Goal: Task Accomplishment & Management: Use online tool/utility

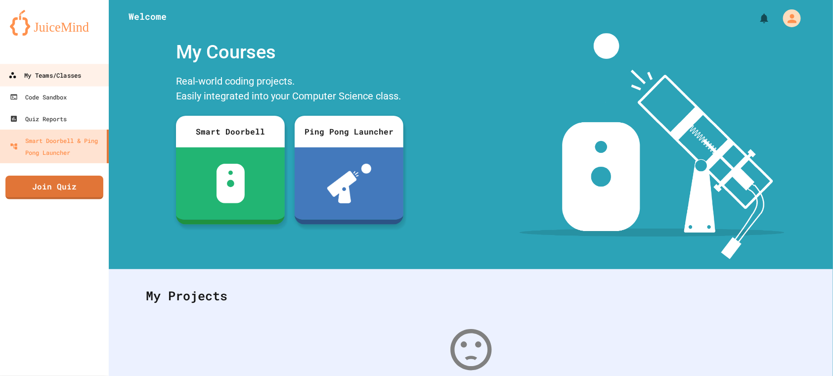
click at [67, 82] on link "My Teams/Classes" at bounding box center [55, 75] width 112 height 22
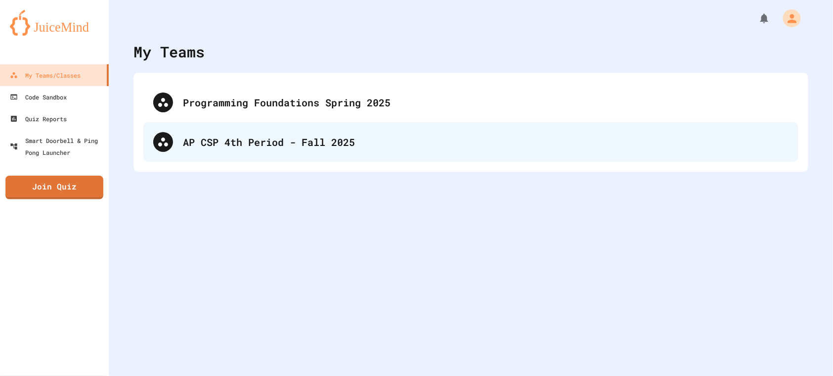
click at [307, 138] on div "AP CSP 4th Period - Fall 2025" at bounding box center [486, 142] width 606 height 15
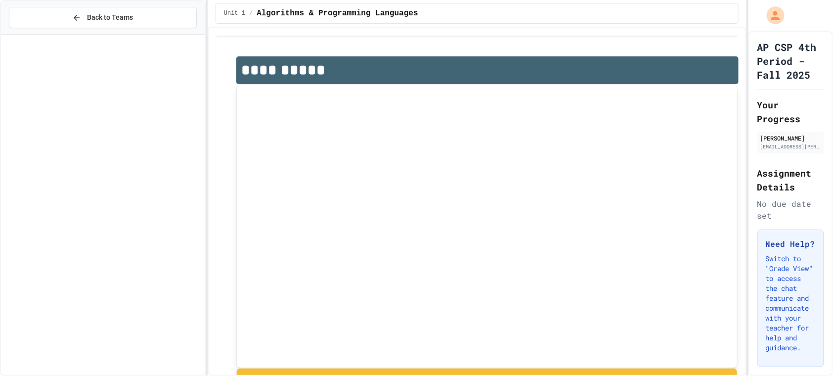
scroll to position [385, 0]
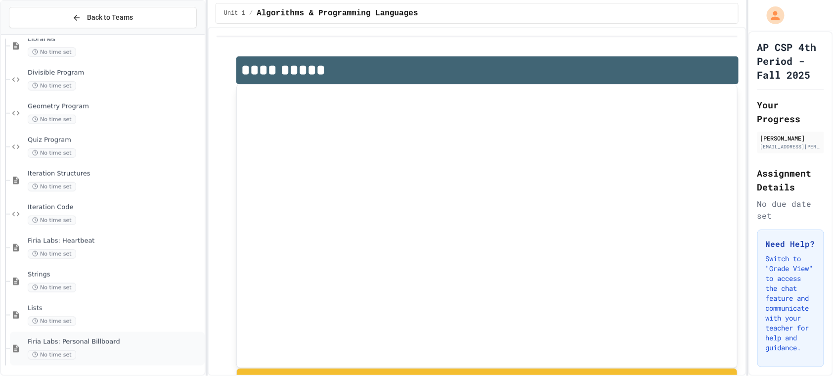
click at [118, 347] on div "Firia Labs: Personal Billboard No time set" at bounding box center [115, 349] width 175 height 22
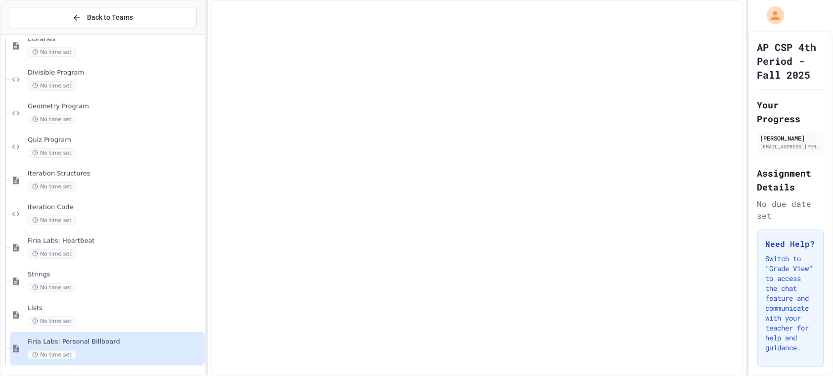
scroll to position [373, 0]
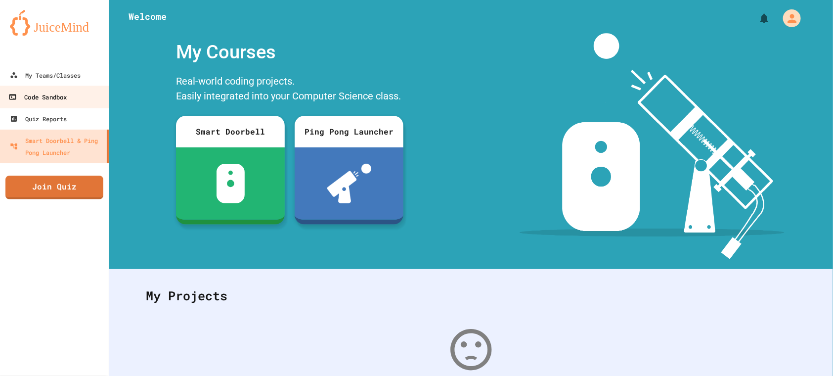
click at [0, 94] on link "Code Sandbox" at bounding box center [55, 97] width 112 height 22
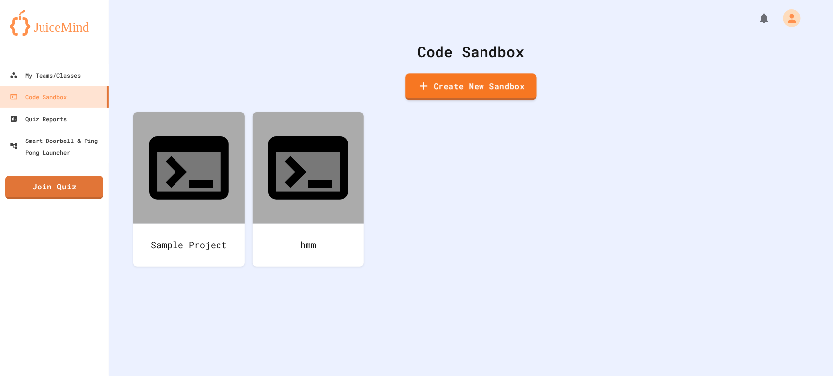
click at [476, 81] on link "Create New Sandbox" at bounding box center [472, 86] width 132 height 27
type input "**"
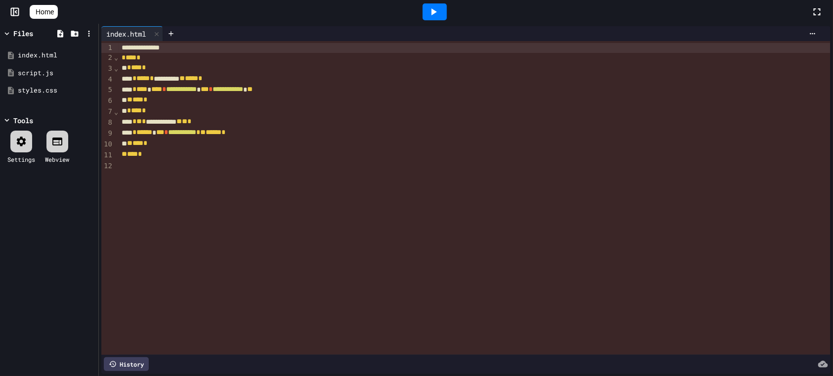
click at [146, 176] on div "**********" at bounding box center [475, 198] width 712 height 314
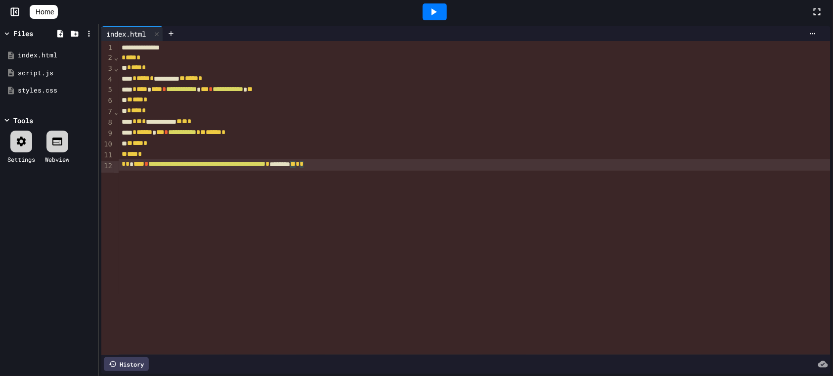
click at [438, 16] on icon at bounding box center [434, 12] width 12 height 12
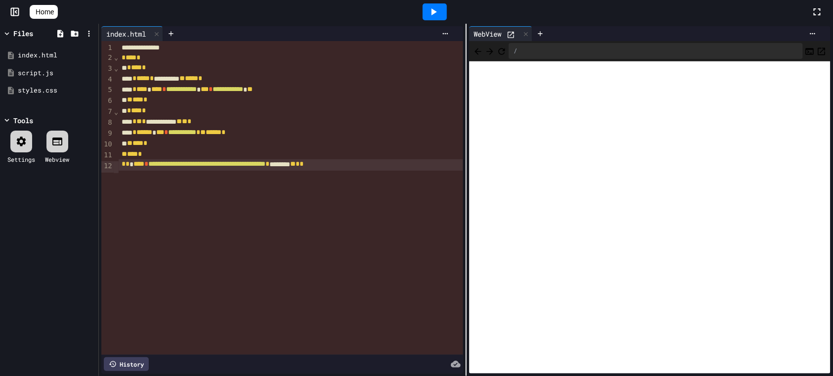
click at [507, 55] on button "Refresh" at bounding box center [502, 51] width 10 height 12
click at [538, 32] on icon at bounding box center [541, 34] width 8 height 8
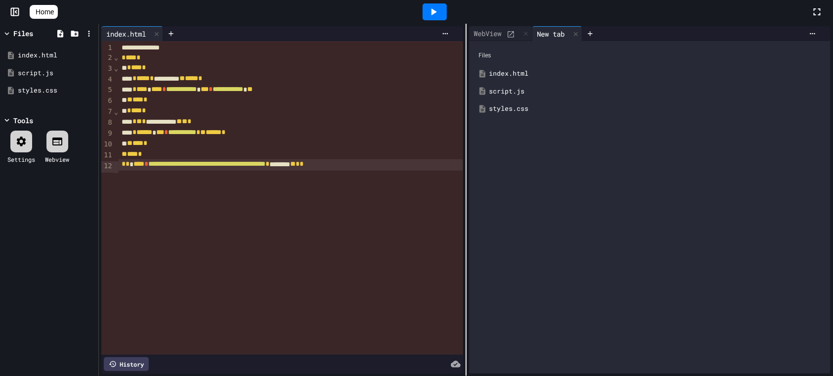
click at [506, 105] on div "styles.css" at bounding box center [658, 109] width 336 height 10
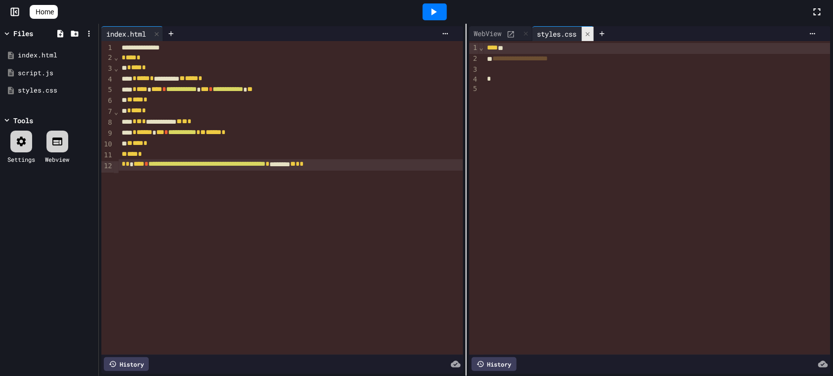
click at [590, 37] on icon at bounding box center [588, 34] width 7 height 7
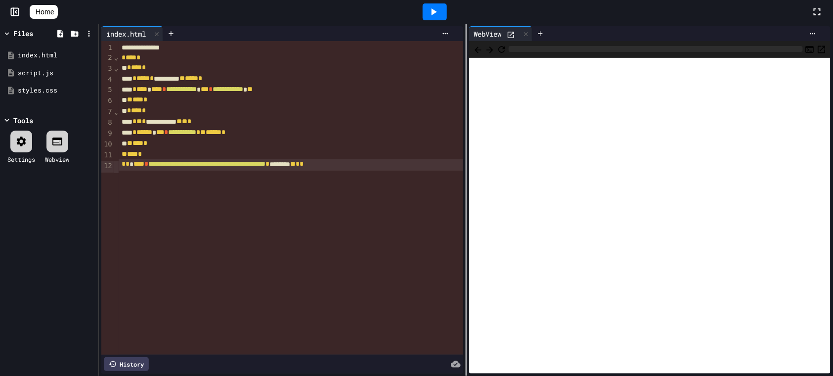
click at [514, 32] on icon at bounding box center [511, 35] width 6 height 6
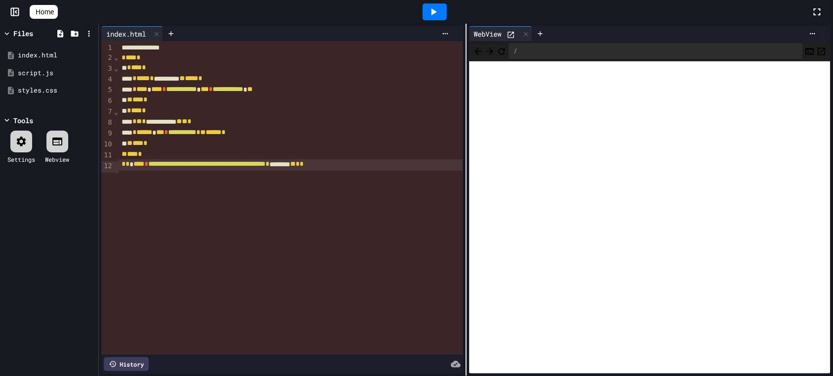
click at [57, 141] on icon at bounding box center [57, 142] width 12 height 12
click at [534, 55] on div "/" at bounding box center [656, 51] width 295 height 16
click at [536, 51] on div "/" at bounding box center [656, 51] width 295 height 16
click at [530, 50] on div "/" at bounding box center [656, 51] width 295 height 16
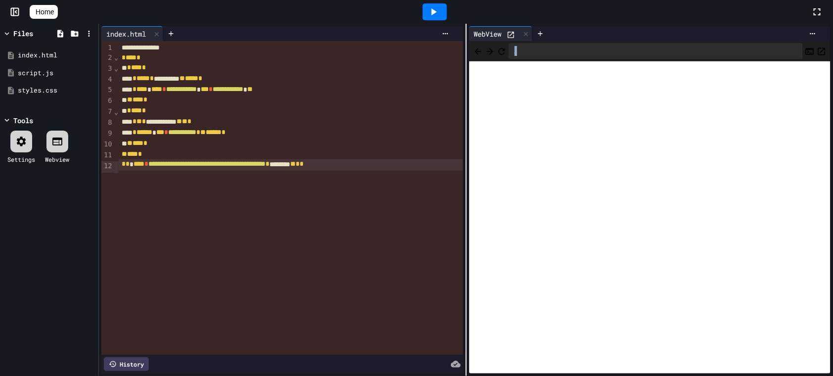
click at [530, 50] on div "/" at bounding box center [656, 51] width 295 height 16
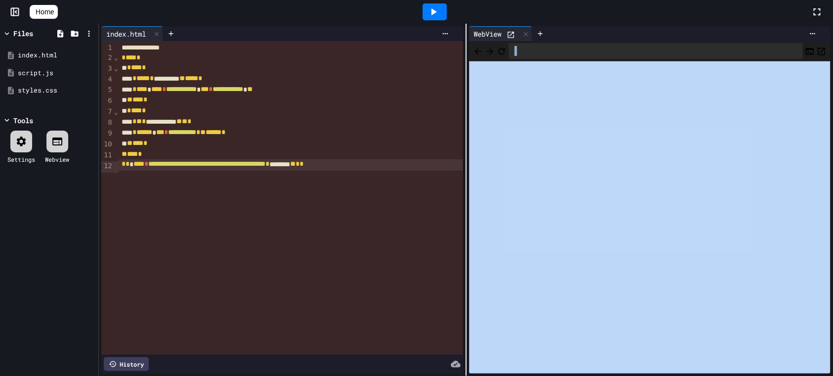
click at [266, 164] on span "**********" at bounding box center [206, 164] width 117 height 7
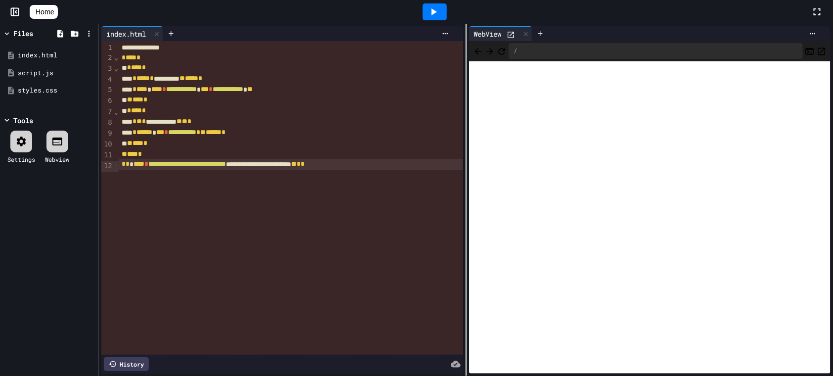
click at [437, 15] on icon at bounding box center [434, 12] width 12 height 12
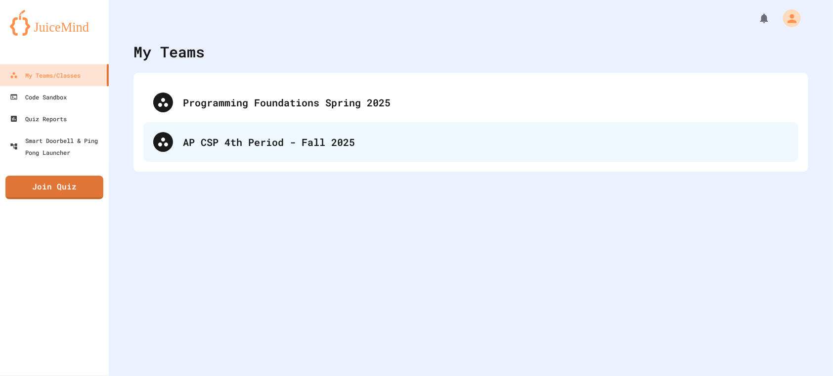
click at [233, 138] on div "AP CSP 4th Period - Fall 2025" at bounding box center [486, 142] width 606 height 15
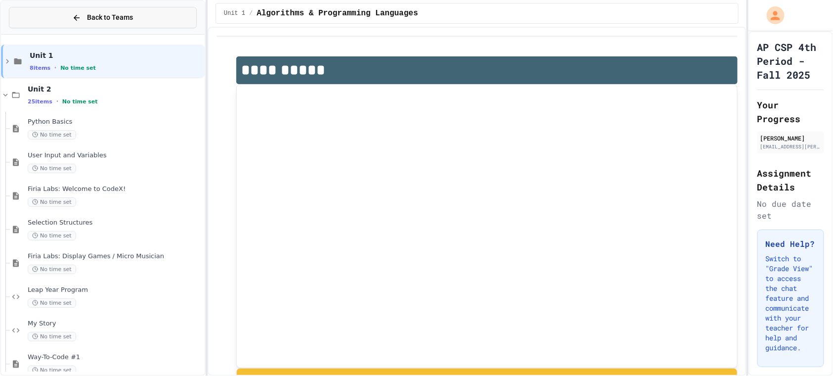
click at [120, 20] on span "Back to Teams" at bounding box center [110, 17] width 46 height 10
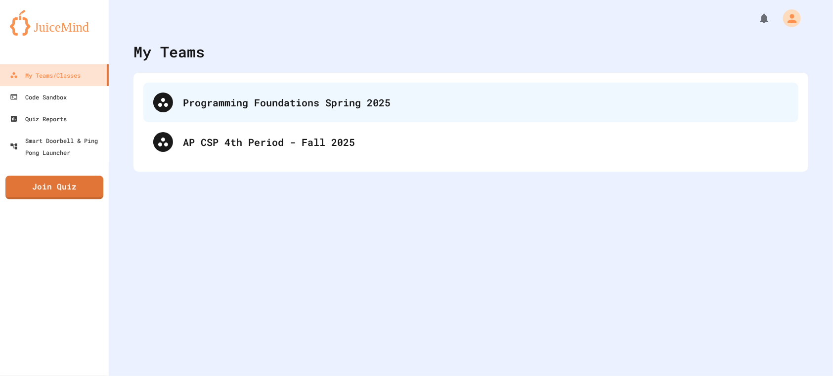
click at [195, 103] on div "Programming Foundations Spring 2025" at bounding box center [486, 102] width 606 height 15
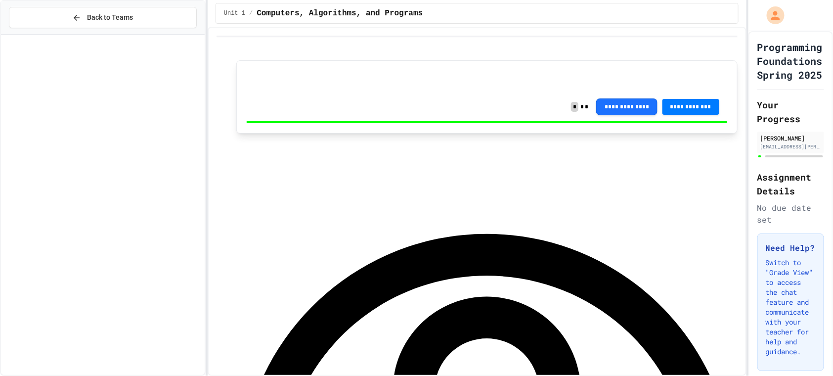
scroll to position [890, 0]
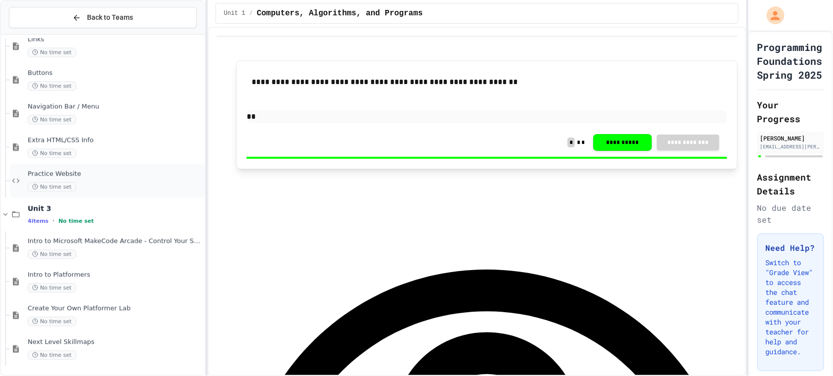
click at [90, 172] on span "Practice Website" at bounding box center [115, 174] width 175 height 8
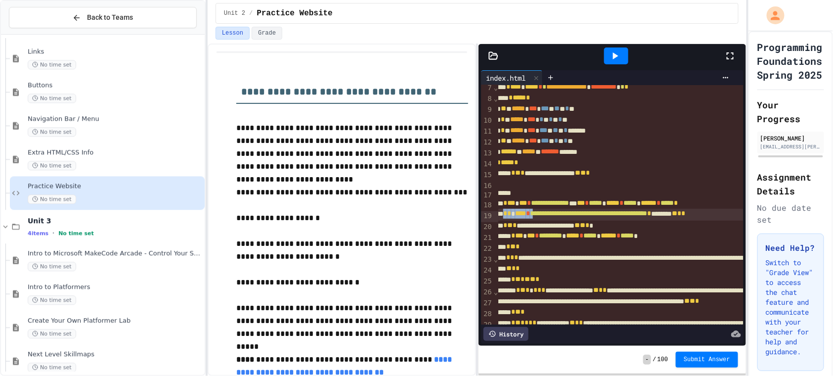
scroll to position [67, 6]
drag, startPoint x: 509, startPoint y: 215, endPoint x: 659, endPoint y: 213, distance: 149.9
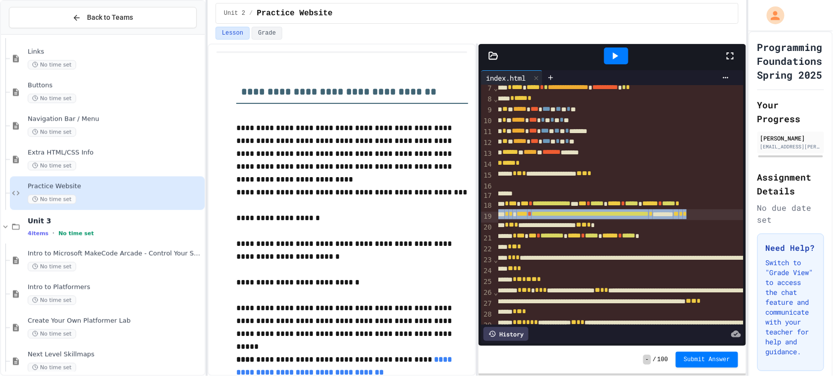
scroll to position [66, 0]
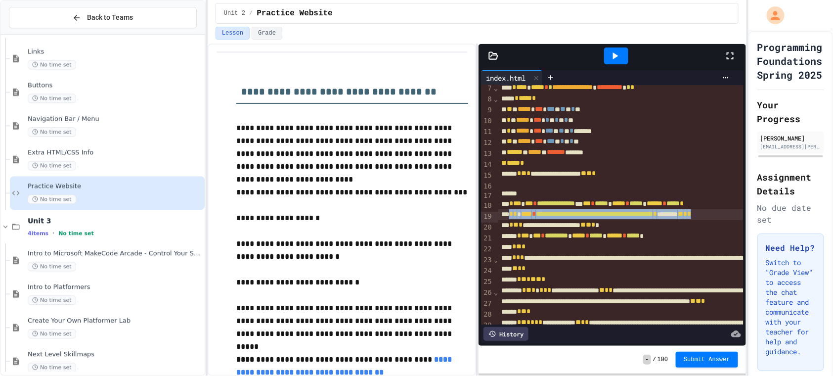
drag, startPoint x: 695, startPoint y: 213, endPoint x: 515, endPoint y: 217, distance: 180.1
copy div "**********"
